Goal: Use online tool/utility: Utilize a website feature to perform a specific function

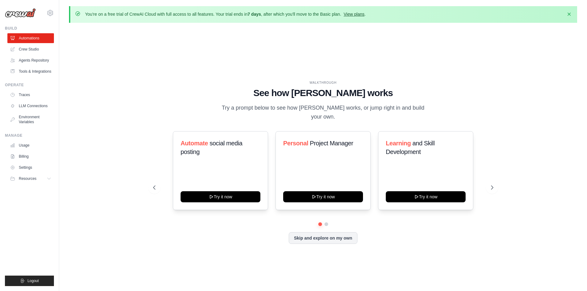
click at [364, 14] on link "View plans" at bounding box center [353, 14] width 21 height 5
click at [326, 225] on button at bounding box center [326, 224] width 5 height 5
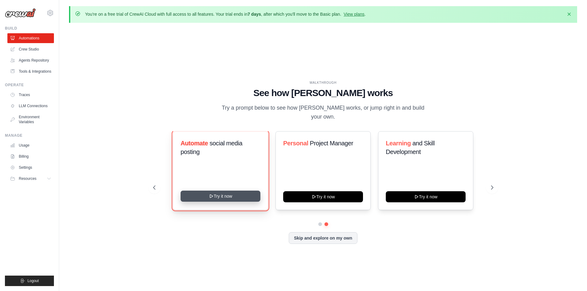
click at [217, 192] on button "Try it now" at bounding box center [221, 196] width 80 height 11
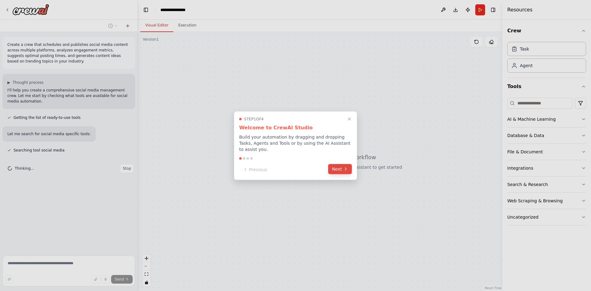
click at [337, 167] on button "Next" at bounding box center [340, 169] width 24 height 10
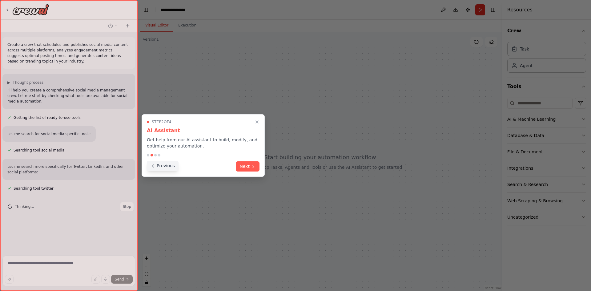
click at [154, 166] on icon at bounding box center [153, 166] width 5 height 5
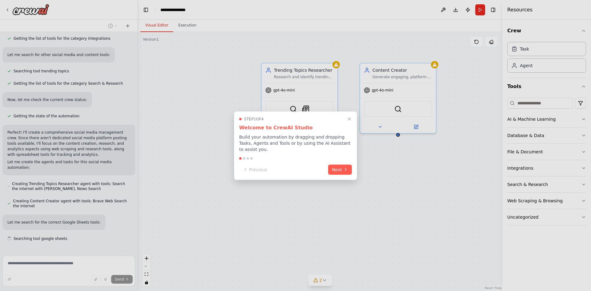
scroll to position [270, 0]
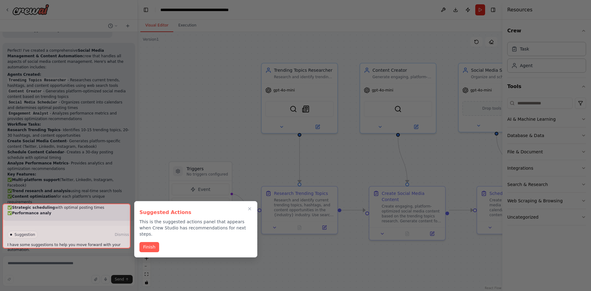
click at [97, 237] on div at bounding box center [66, 226] width 128 height 45
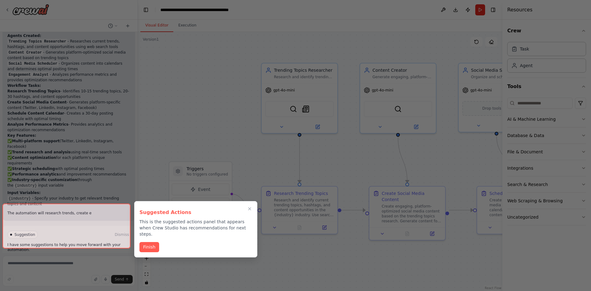
click at [83, 244] on div at bounding box center [66, 226] width 128 height 45
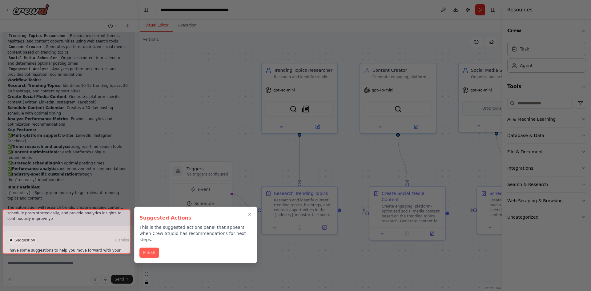
click at [83, 244] on div at bounding box center [66, 231] width 128 height 45
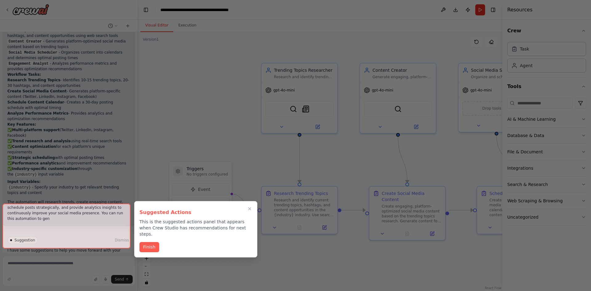
scroll to position [728, 0]
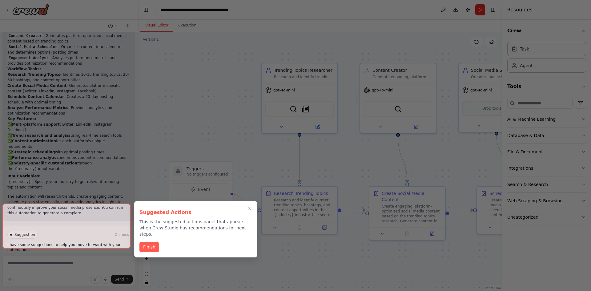
click at [151, 242] on button "Finish" at bounding box center [150, 247] width 20 height 10
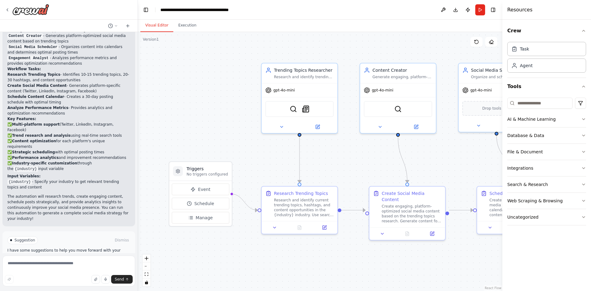
click at [33, 262] on button "Run Automation" at bounding box center [68, 267] width 123 height 10
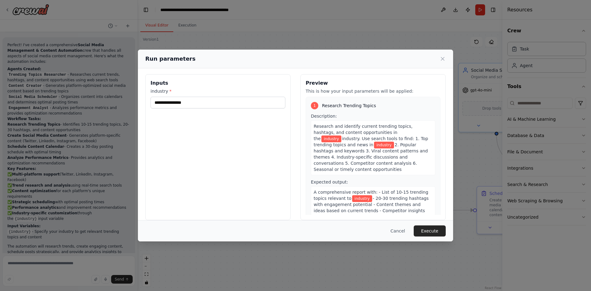
scroll to position [0, 0]
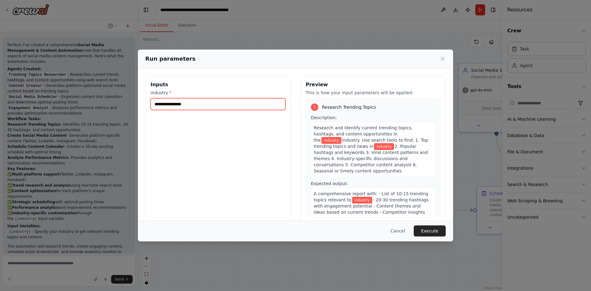
click at [209, 101] on input "industry *" at bounding box center [218, 104] width 135 height 12
type input "*"
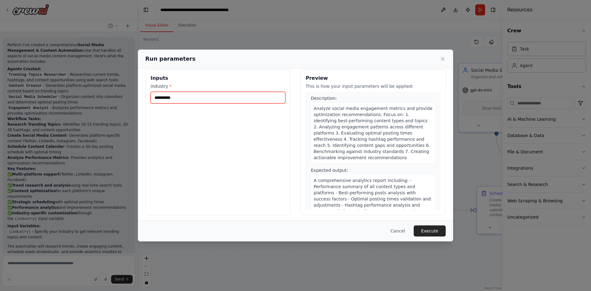
scroll to position [9, 0]
type input "**********"
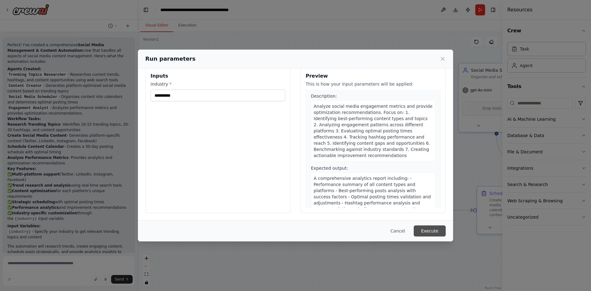
click at [424, 232] on button "Execute" at bounding box center [430, 231] width 32 height 11
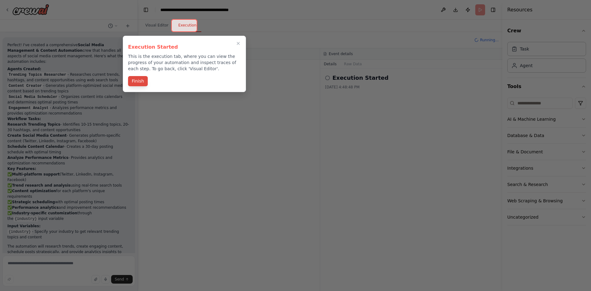
click at [133, 81] on button "Finish" at bounding box center [138, 81] width 20 height 10
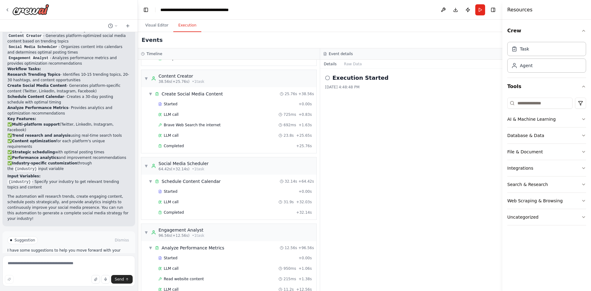
scroll to position [104, 0]
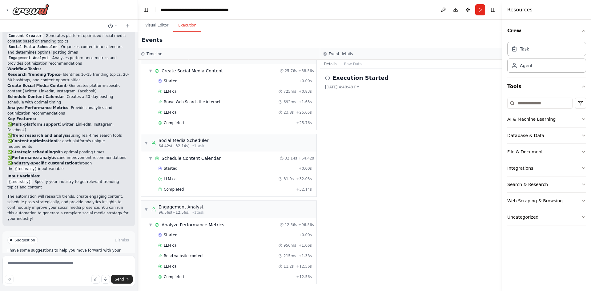
click at [77, 264] on span "Improve automation" at bounding box center [72, 266] width 38 height 5
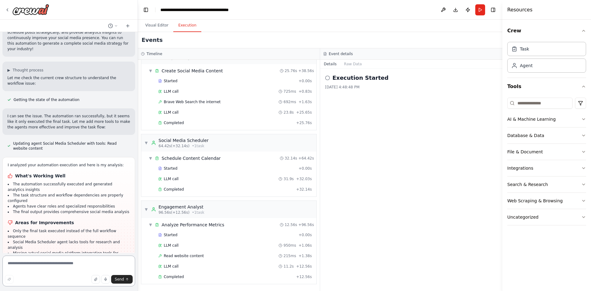
scroll to position [886, 0]
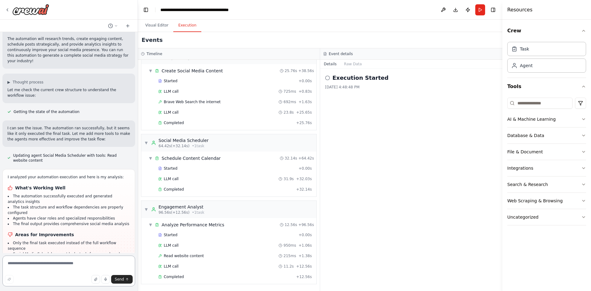
click at [136, 219] on div at bounding box center [137, 145] width 2 height 291
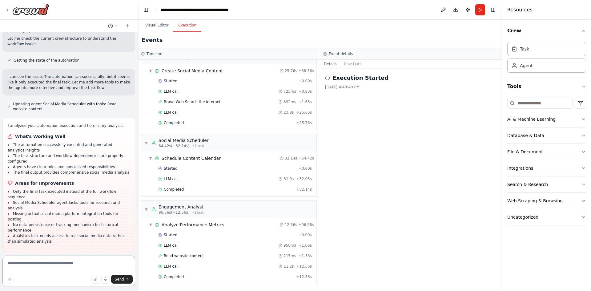
scroll to position [947, 0]
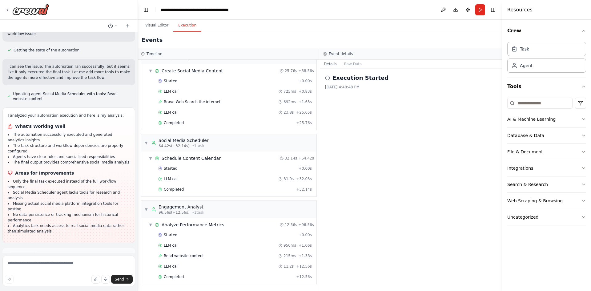
click at [18, 254] on span "Suggestion" at bounding box center [24, 256] width 21 height 5
click at [73, 281] on span "Run Automation" at bounding box center [72, 283] width 30 height 5
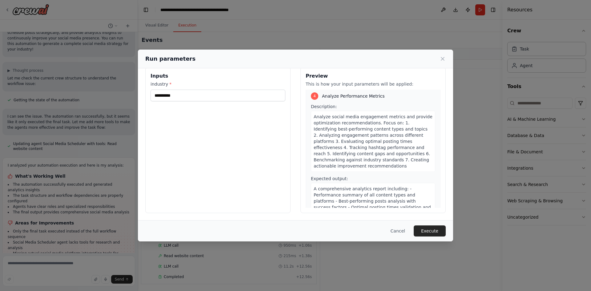
scroll to position [495, 0]
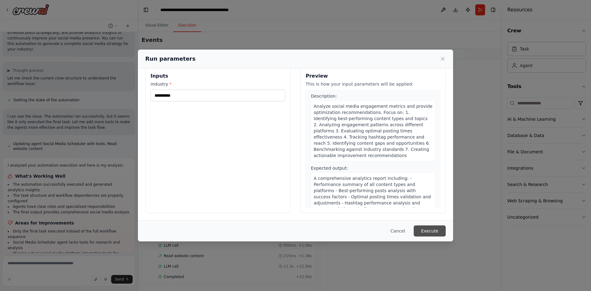
click at [421, 230] on button "Execute" at bounding box center [430, 231] width 32 height 11
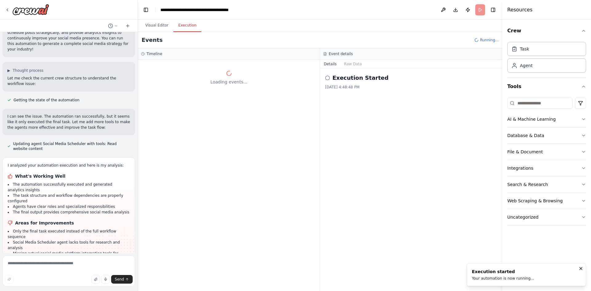
scroll to position [0, 0]
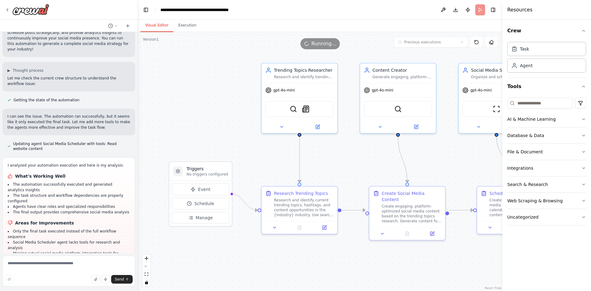
click at [161, 28] on button "Visual Editor" at bounding box center [156, 25] width 33 height 13
click at [543, 165] on button "Integrations" at bounding box center [547, 168] width 79 height 16
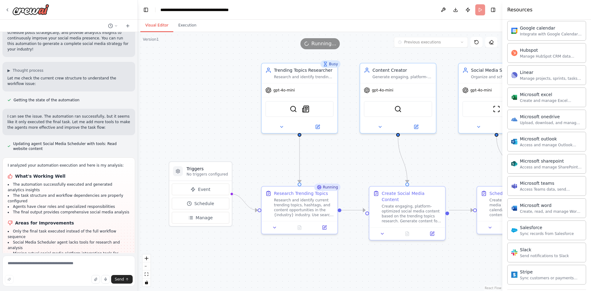
scroll to position [304, 0]
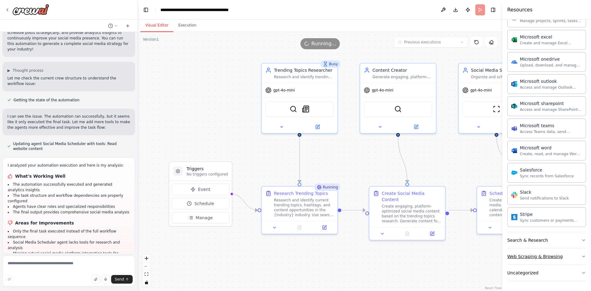
click at [523, 257] on div "Web Scraping & Browsing" at bounding box center [535, 257] width 55 height 6
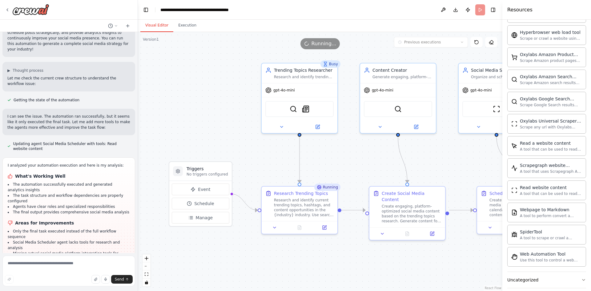
scroll to position [642, 0]
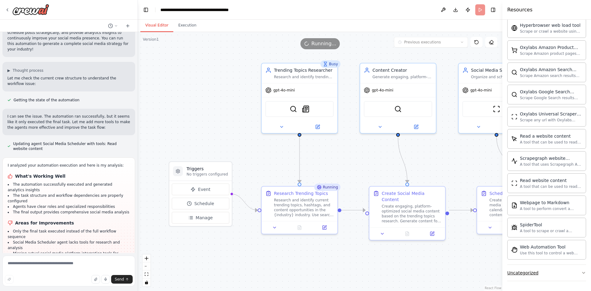
click at [522, 276] on button "Uncategorized" at bounding box center [547, 273] width 79 height 16
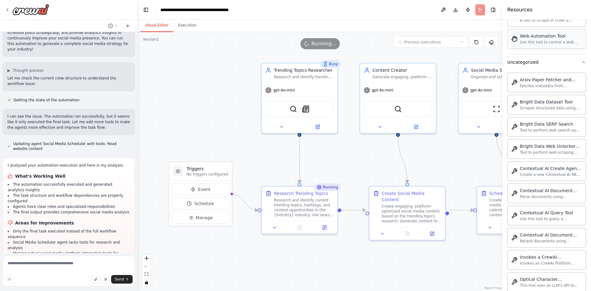
scroll to position [857, 0]
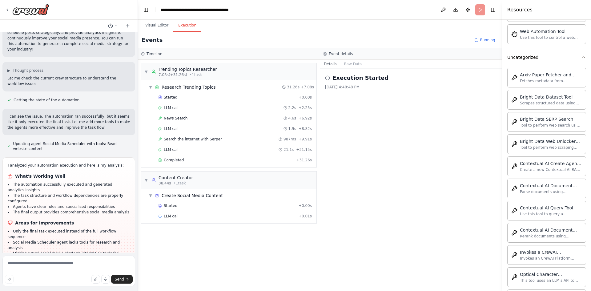
click at [179, 27] on button "Execution" at bounding box center [187, 25] width 28 height 13
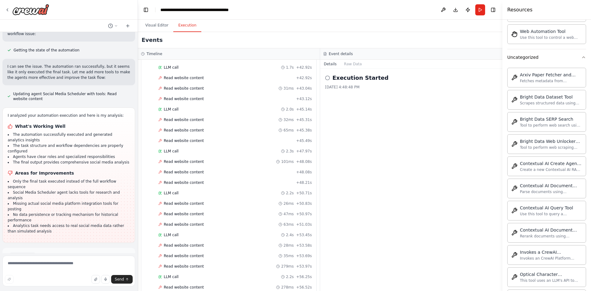
scroll to position [1204, 0]
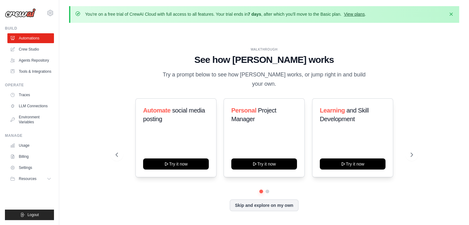
click at [364, 13] on link "View plans" at bounding box center [353, 14] width 21 height 5
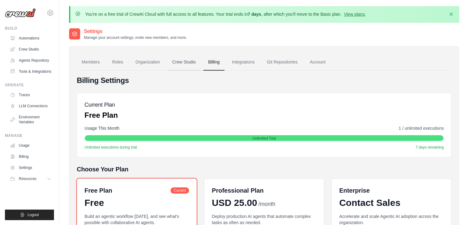
click at [194, 62] on link "Crew Studio" at bounding box center [183, 62] width 33 height 17
